Goal: Task Accomplishment & Management: Manage account settings

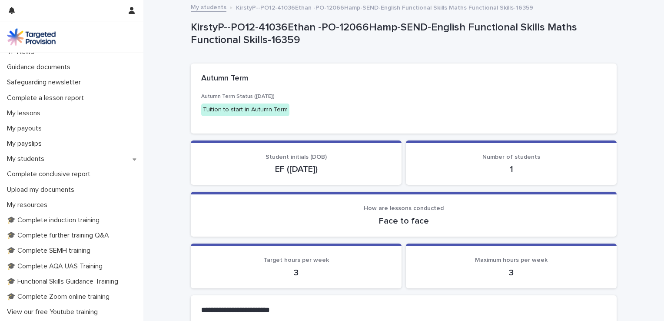
scroll to position [76, 0]
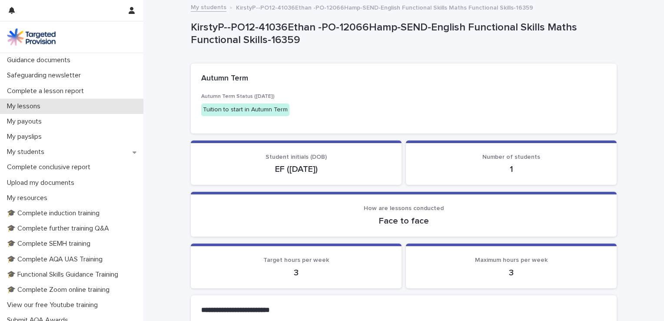
click at [30, 105] on p "My lessons" at bounding box center [25, 106] width 44 height 8
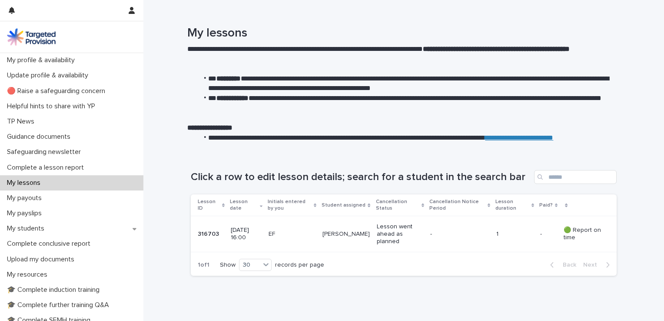
click at [54, 179] on div "My lessons" at bounding box center [71, 182] width 143 height 15
click at [265, 265] on icon at bounding box center [266, 264] width 9 height 9
click at [167, 214] on div "Loading... Saving… Loading... Saving… Click a row to edit lesson details; searc…" at bounding box center [403, 238] width 520 height 173
click at [56, 60] on p "My profile & availability" at bounding box center [42, 60] width 78 height 8
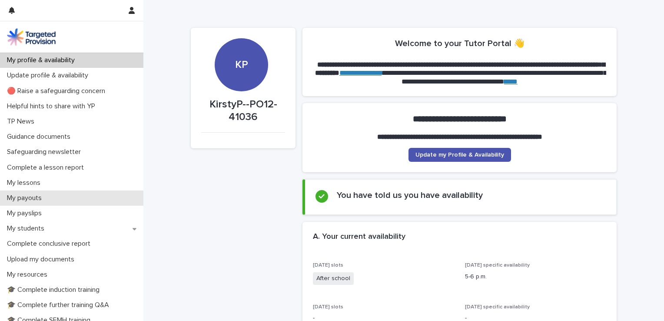
click at [34, 198] on p "My payouts" at bounding box center [25, 198] width 45 height 8
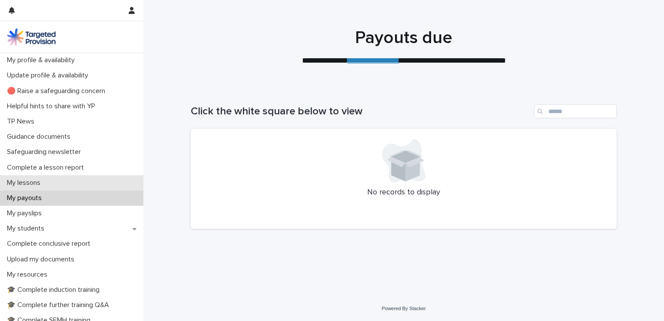
click at [30, 180] on p "My lessons" at bounding box center [25, 183] width 44 height 8
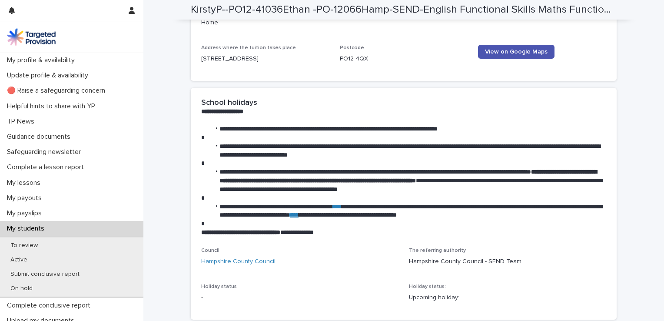
scroll to position [1245, 0]
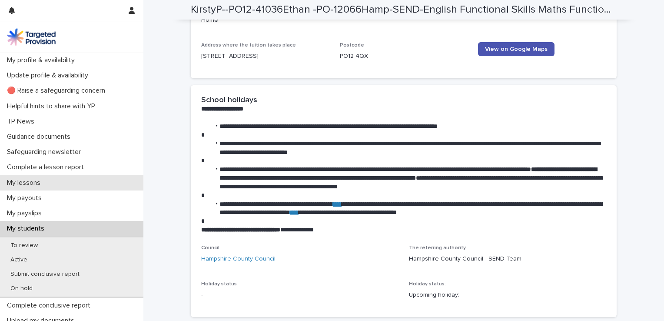
click at [30, 182] on p "My lessons" at bounding box center [25, 183] width 44 height 8
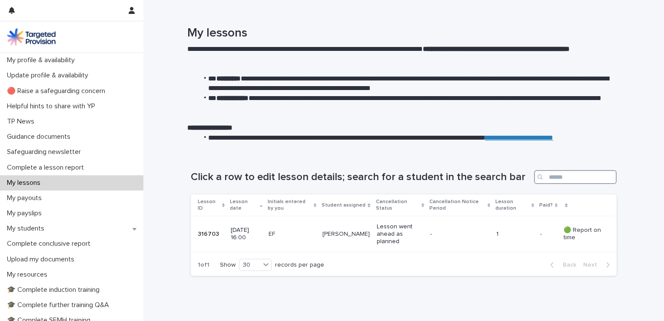
click at [555, 178] on input "Search" at bounding box center [575, 177] width 83 height 14
click at [260, 235] on p "[DATE] 16:00" at bounding box center [246, 233] width 30 height 15
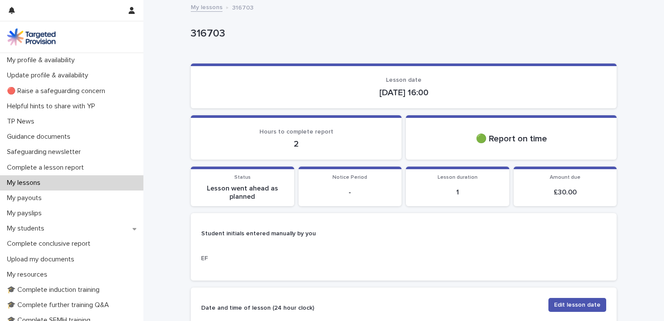
click at [203, 5] on link "My lessons" at bounding box center [207, 7] width 32 height 10
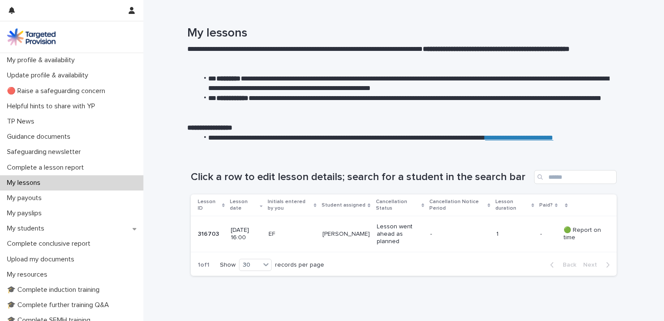
scroll to position [30, 0]
